Goal: Contribute content: Contribute content

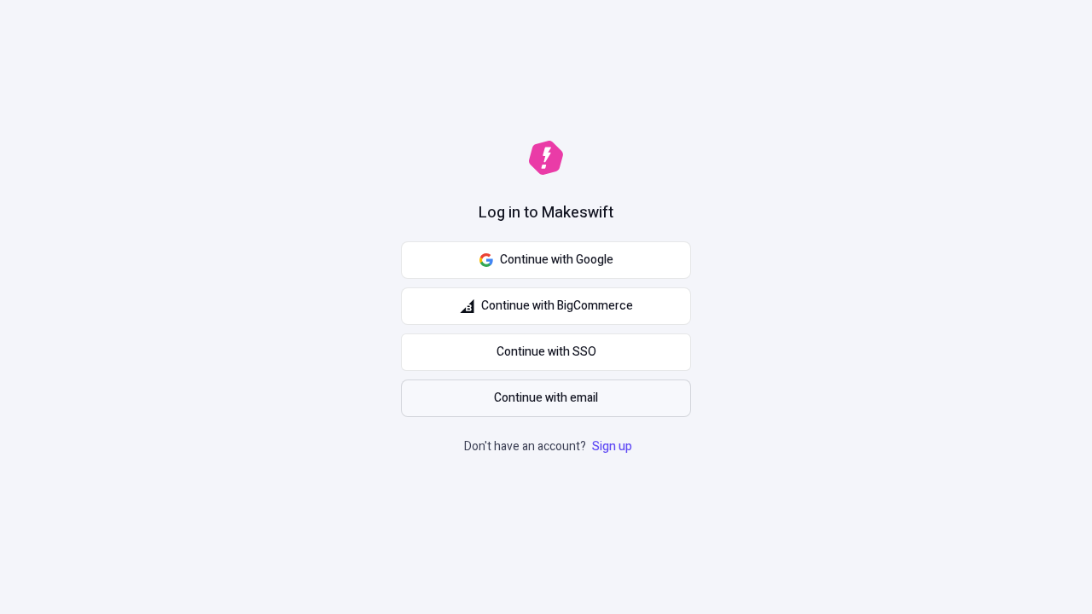
click at [546, 398] on span "Continue with email" at bounding box center [546, 398] width 104 height 19
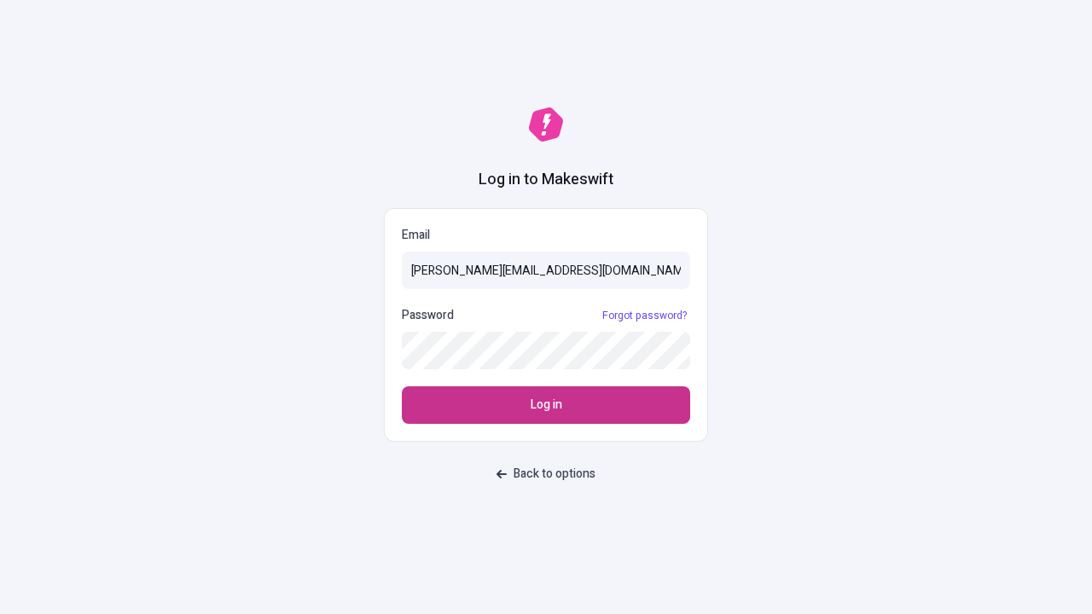
click at [546, 405] on span "Log in" at bounding box center [547, 405] width 32 height 19
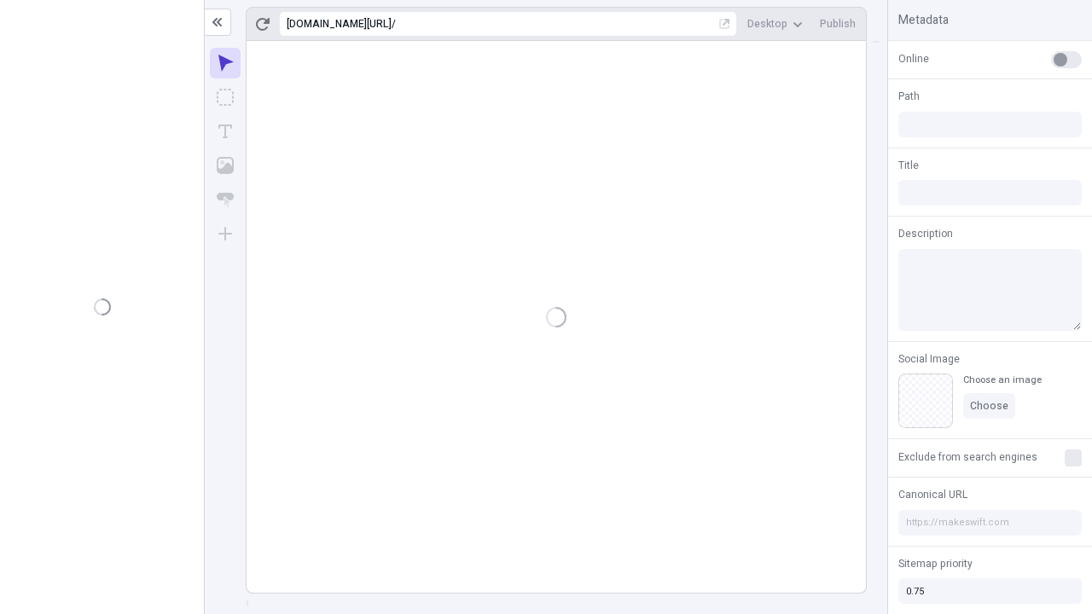
type input "/deep-link-acidus"
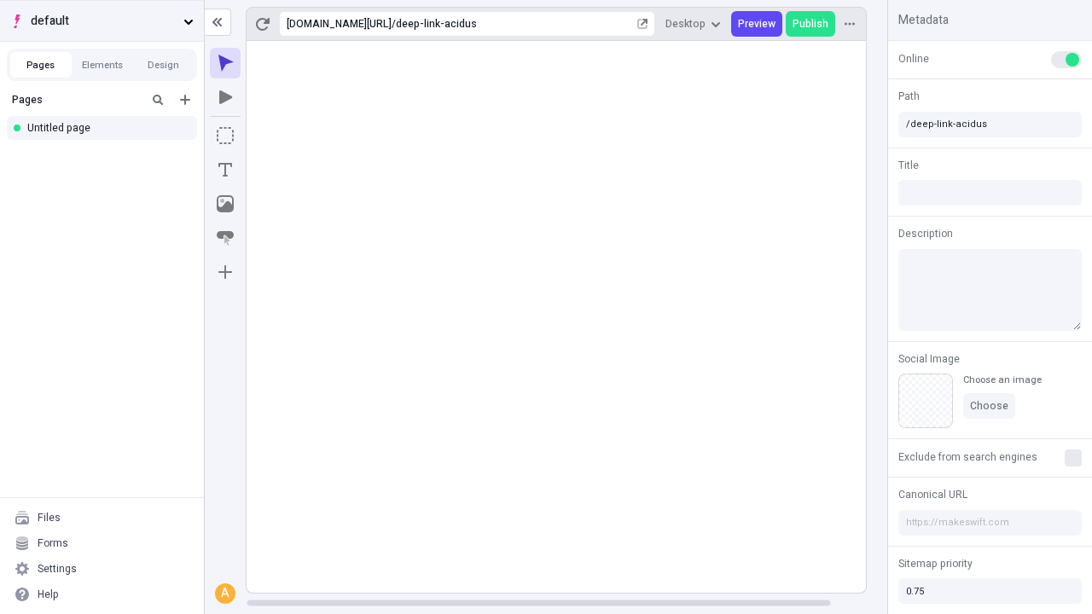
click at [102, 20] on span "default" at bounding box center [104, 21] width 146 height 19
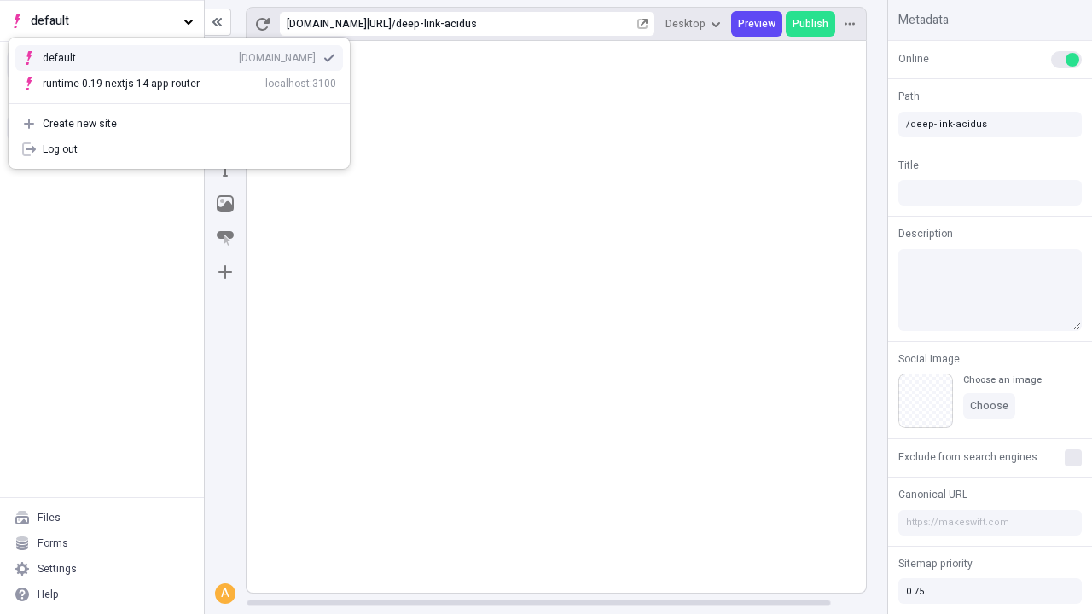
click at [239, 55] on div "[DOMAIN_NAME]" at bounding box center [277, 58] width 77 height 14
click at [185, 100] on icon "Add new" at bounding box center [185, 100] width 10 height 10
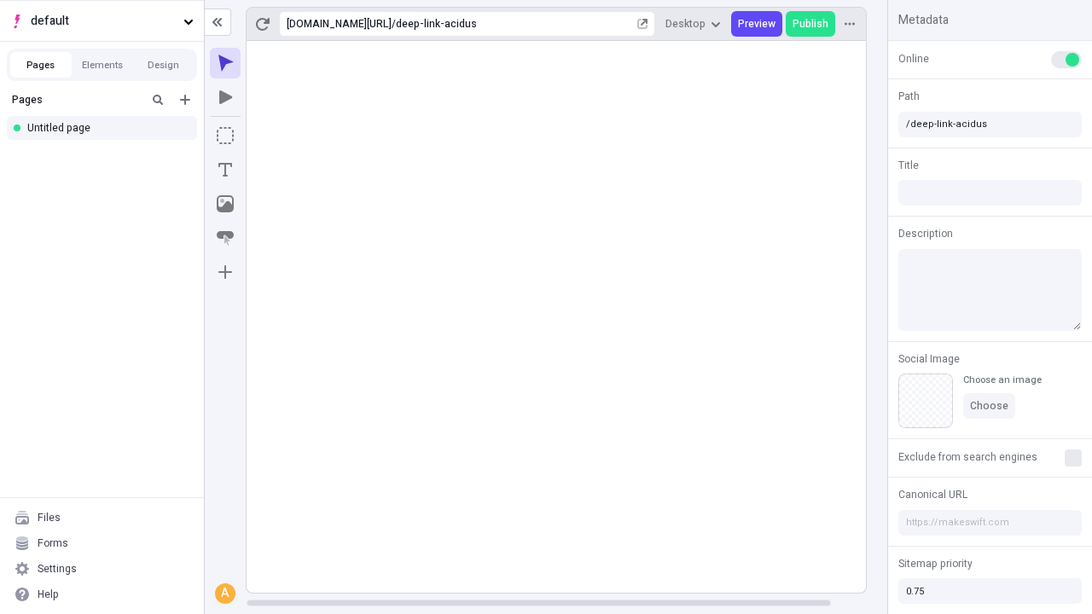
click at [107, 155] on div "Blank page" at bounding box center [107, 159] width 164 height 26
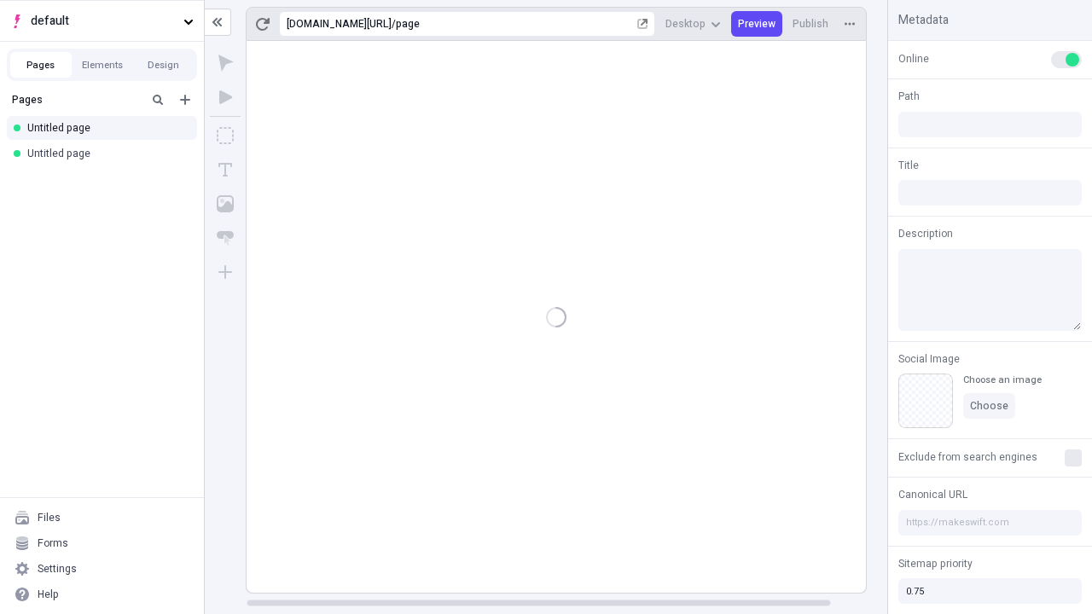
type input "/page"
click at [225, 136] on icon "Box" at bounding box center [225, 135] width 17 height 17
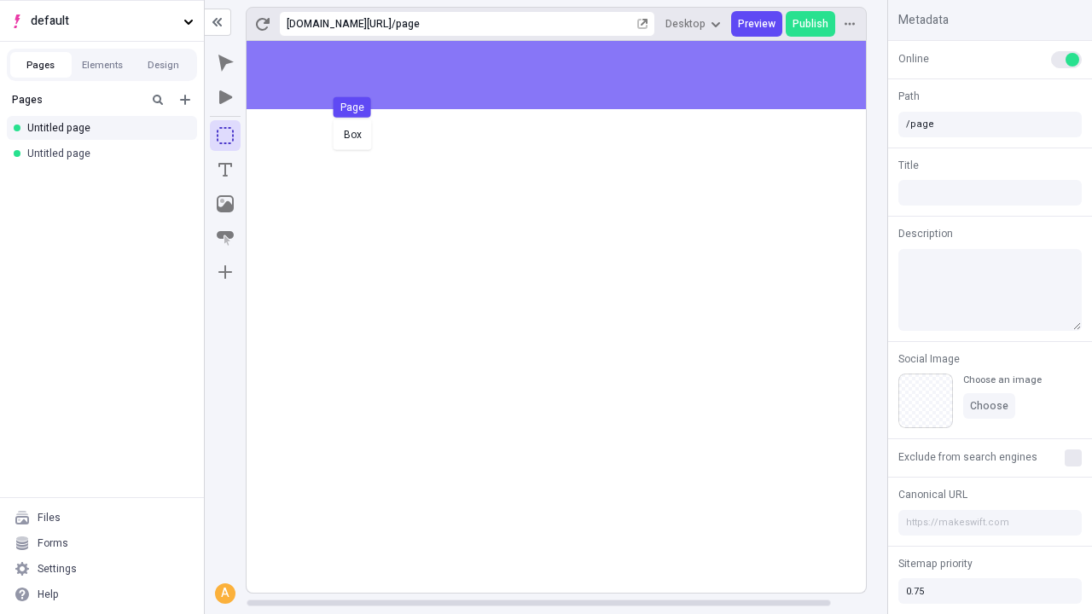
click at [573, 75] on div "Box Page" at bounding box center [546, 307] width 1092 height 614
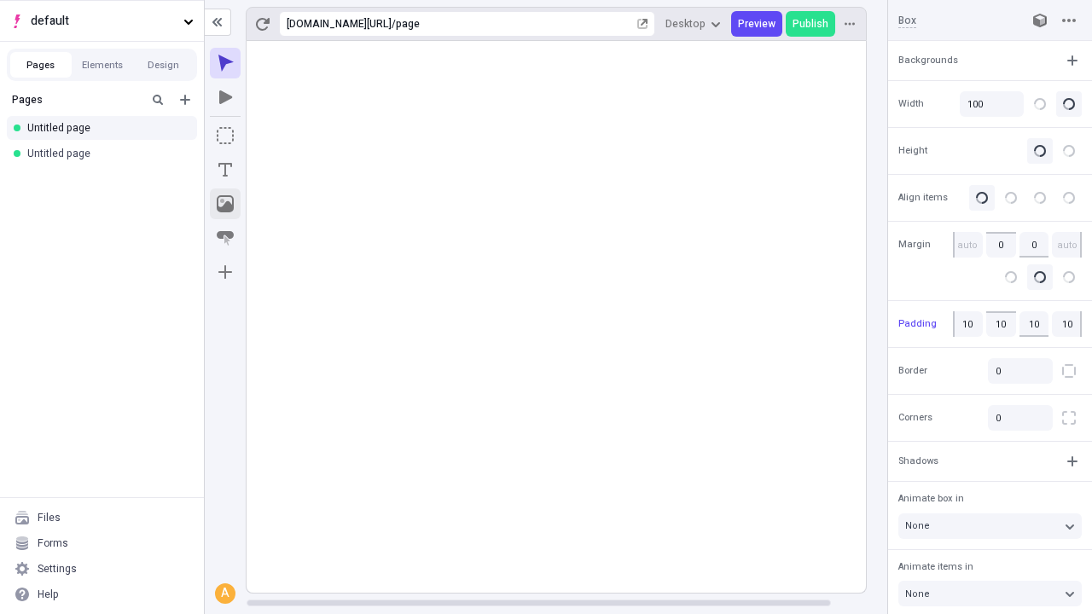
click at [225, 204] on icon "Image" at bounding box center [225, 203] width 17 height 17
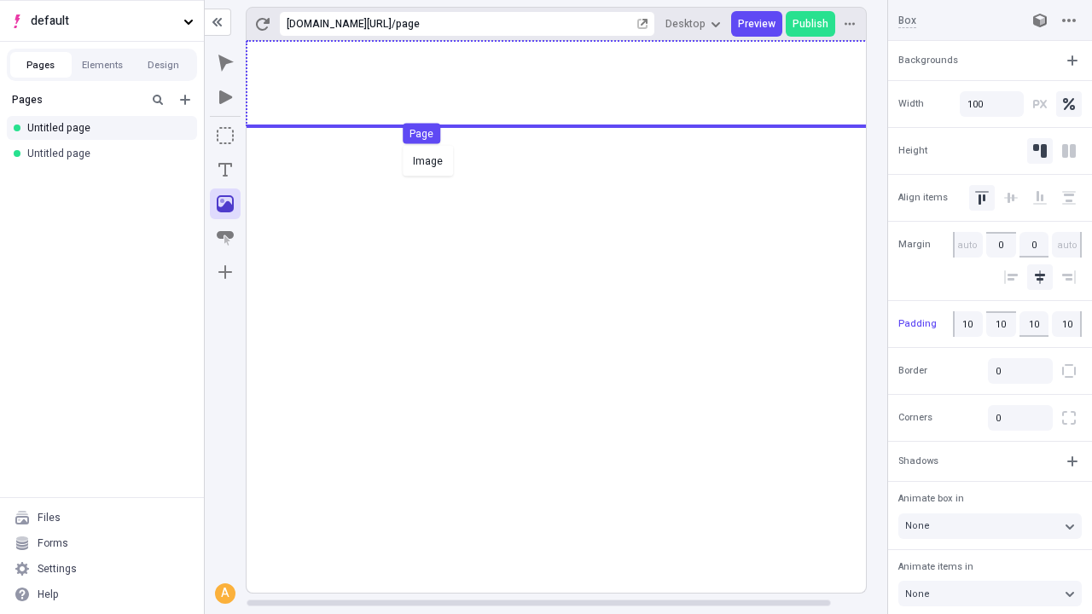
click at [573, 84] on div "Image Page" at bounding box center [546, 307] width 1092 height 614
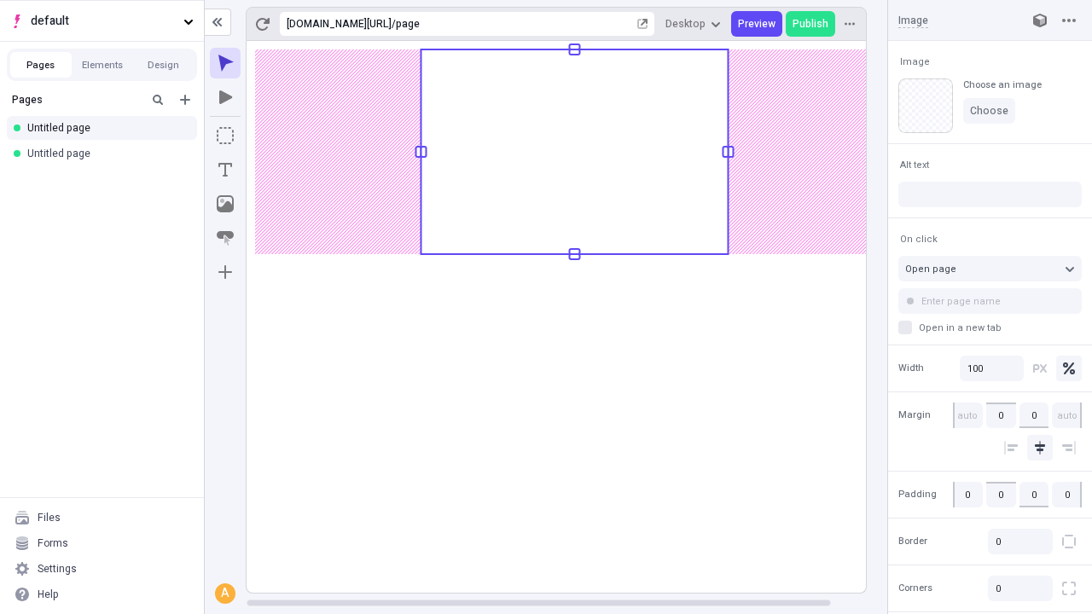
click at [225, 170] on icon "Text" at bounding box center [225, 170] width 14 height 14
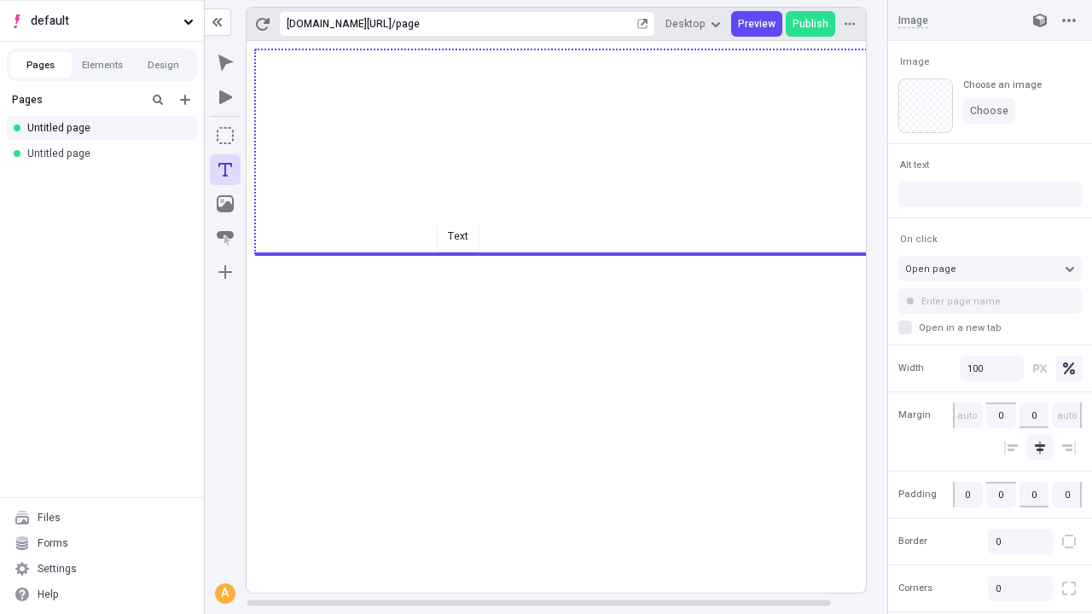
click at [573, 253] on div "Text" at bounding box center [546, 307] width 1092 height 614
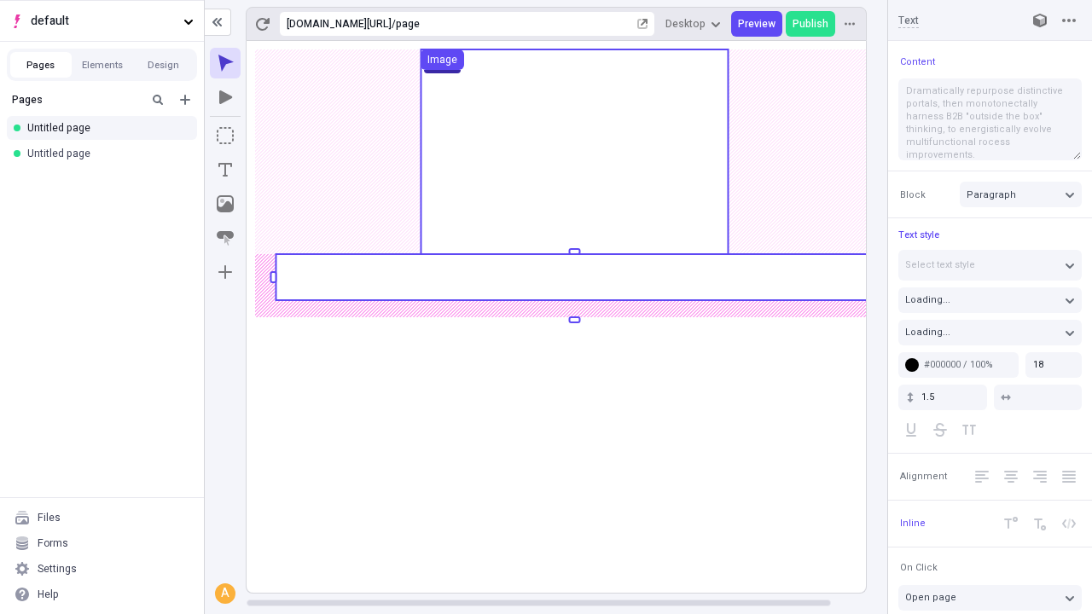
click at [573, 277] on rect at bounding box center [574, 277] width 597 height 46
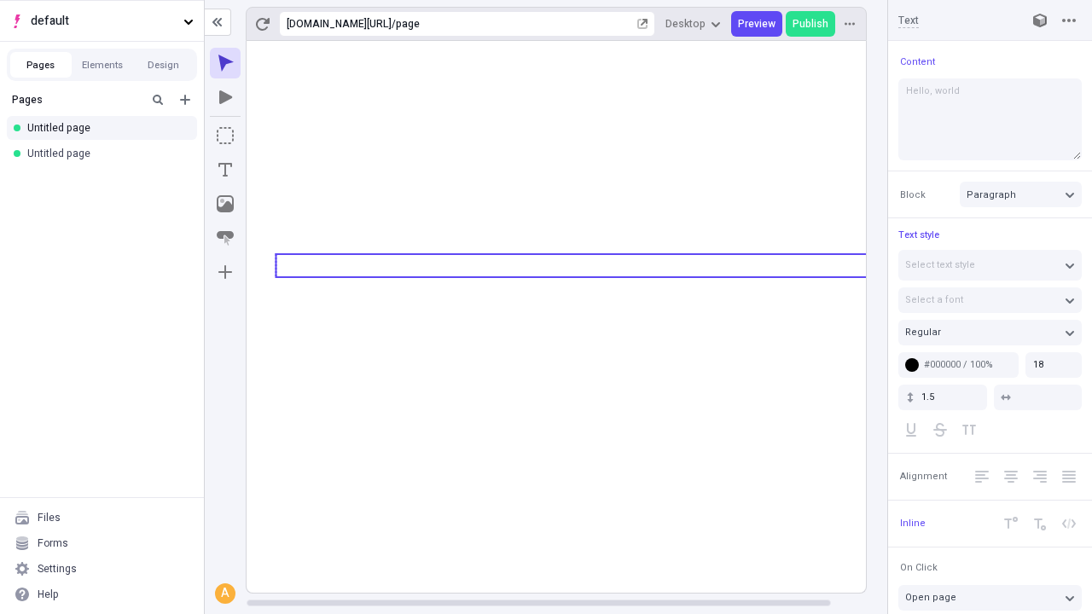
type textarea "Hello, world!"
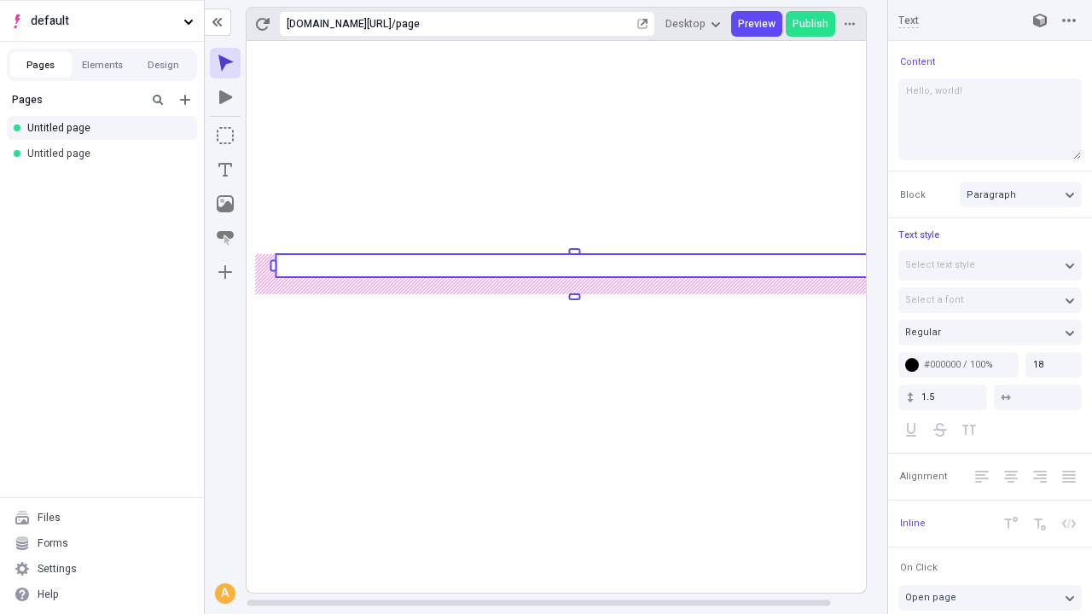
click at [225, 204] on icon "Image" at bounding box center [225, 203] width 17 height 17
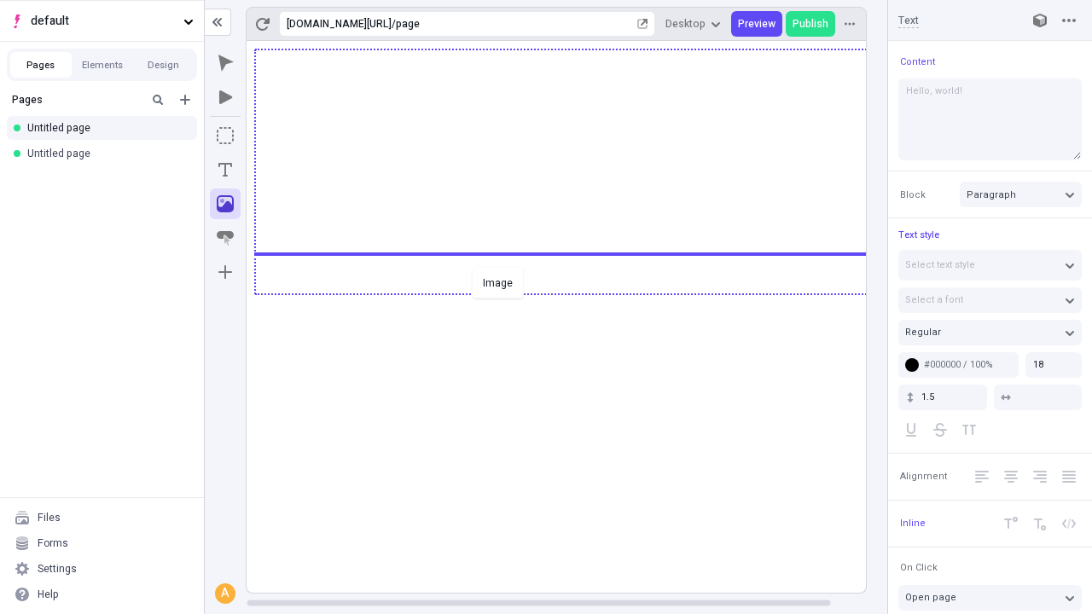
click at [573, 293] on div "Image" at bounding box center [546, 307] width 1092 height 614
